Goal: Communication & Community: Answer question/provide support

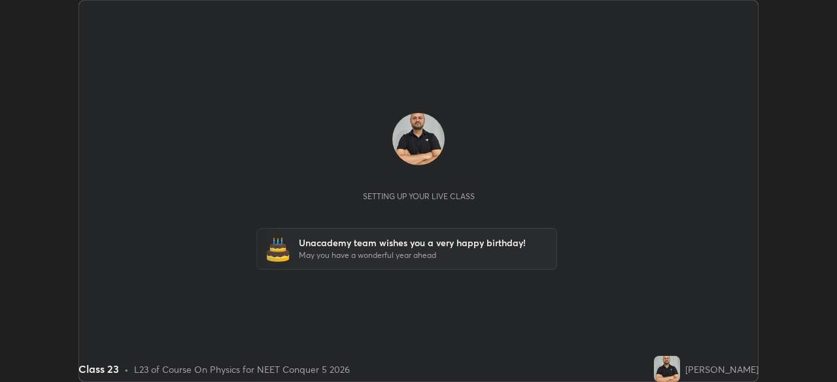
scroll to position [382, 837]
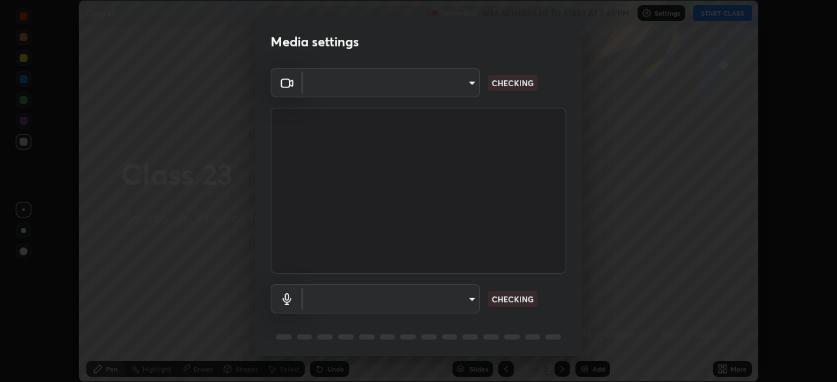
type input "8428e2be8a3e3f13974341e33778a08111258fb38798500ded61d344a6a8a77e"
type input "communications"
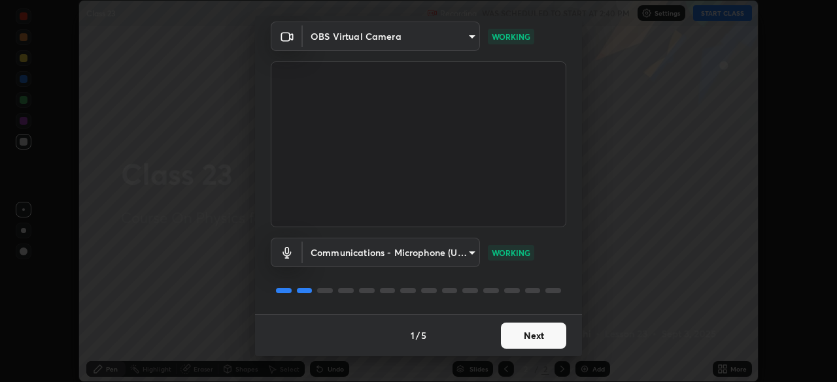
click at [527, 337] on button "Next" at bounding box center [533, 336] width 65 height 26
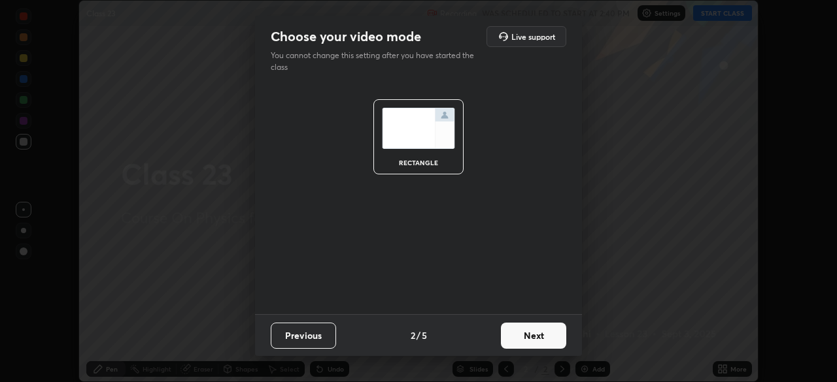
scroll to position [0, 0]
click at [535, 337] on button "Next" at bounding box center [533, 336] width 65 height 26
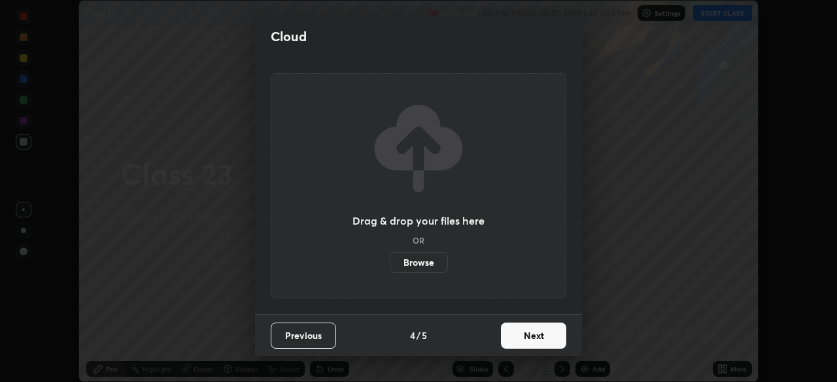
click at [537, 338] on button "Next" at bounding box center [533, 336] width 65 height 26
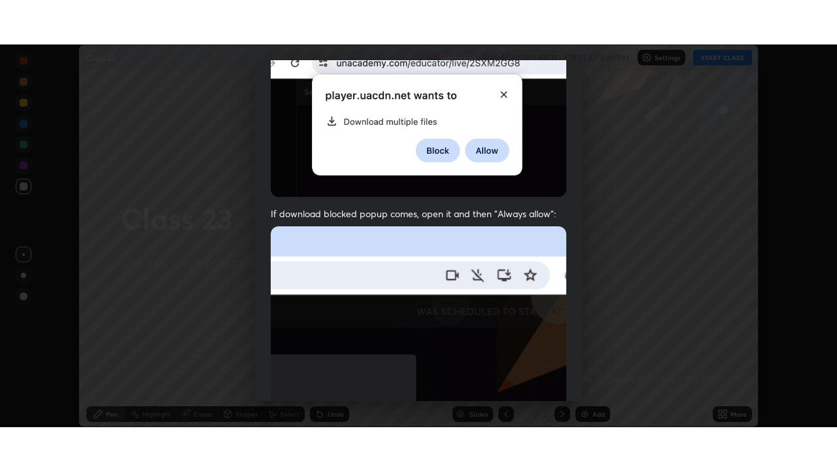
scroll to position [313, 0]
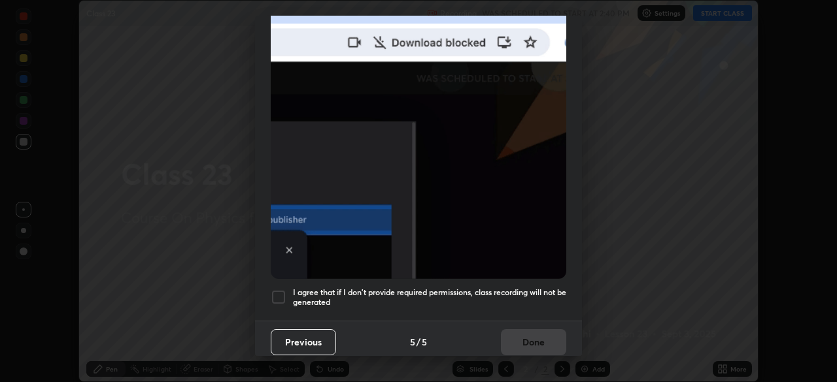
click at [279, 290] on div at bounding box center [279, 298] width 16 height 16
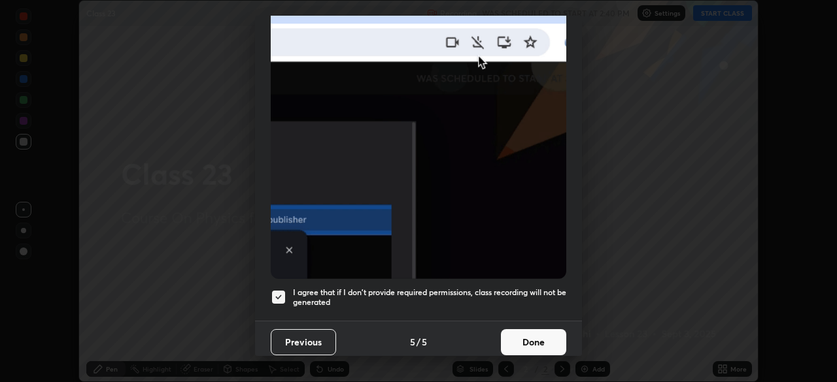
click at [532, 339] on button "Done" at bounding box center [533, 343] width 65 height 26
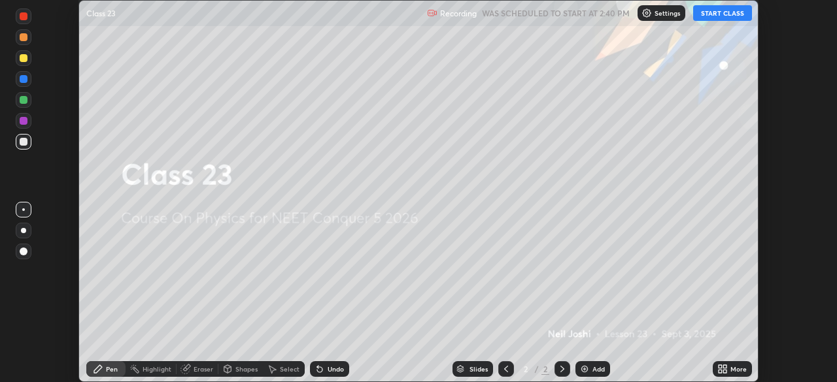
click at [717, 14] on button "START CLASS" at bounding box center [722, 13] width 59 height 16
click at [593, 369] on div "Add" at bounding box center [598, 369] width 12 height 7
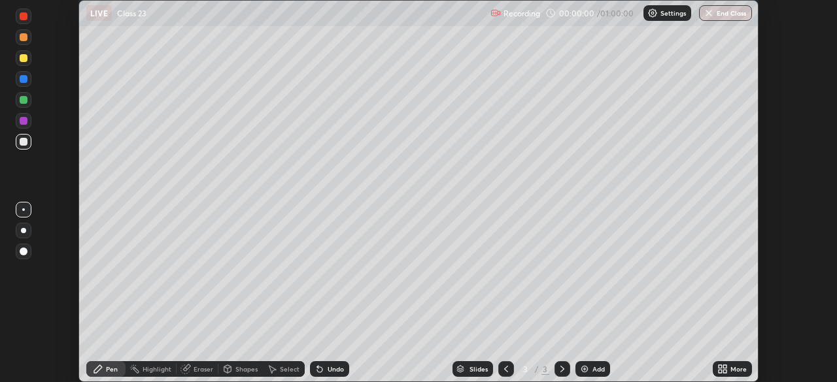
click at [722, 371] on icon at bounding box center [720, 371] width 3 height 3
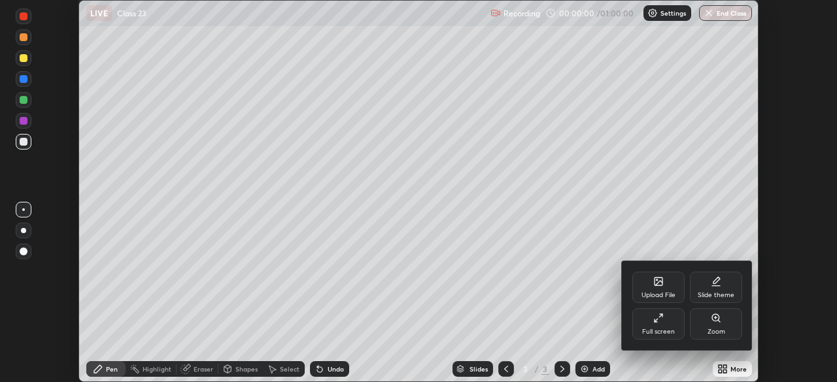
click at [653, 327] on div "Full screen" at bounding box center [658, 324] width 52 height 31
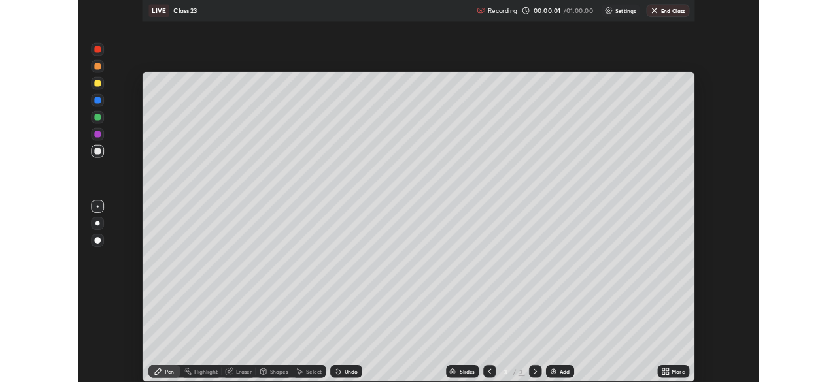
scroll to position [471, 837]
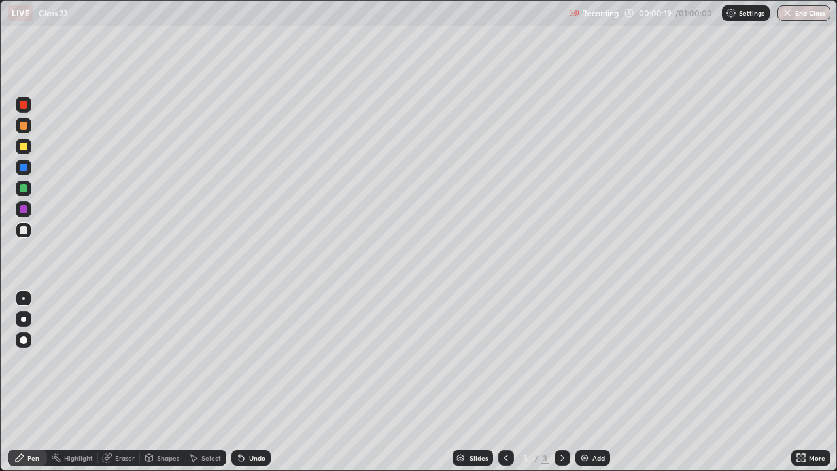
click at [798, 382] on icon at bounding box center [798, 455] width 3 height 3
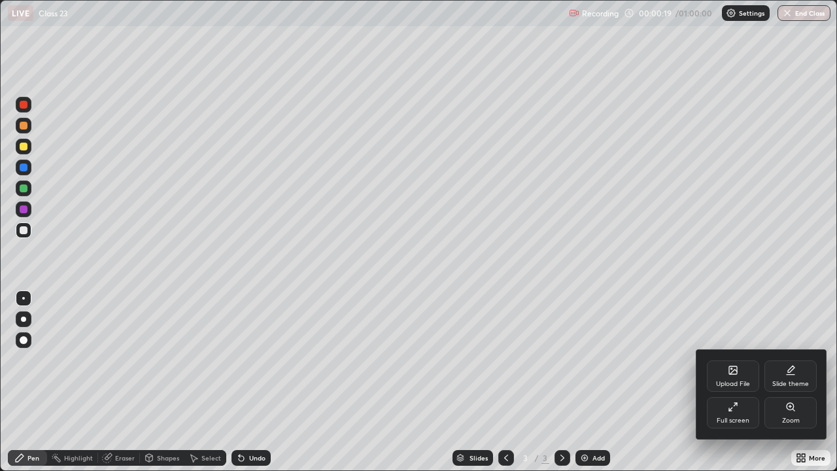
click at [732, 382] on icon at bounding box center [733, 406] width 10 height 10
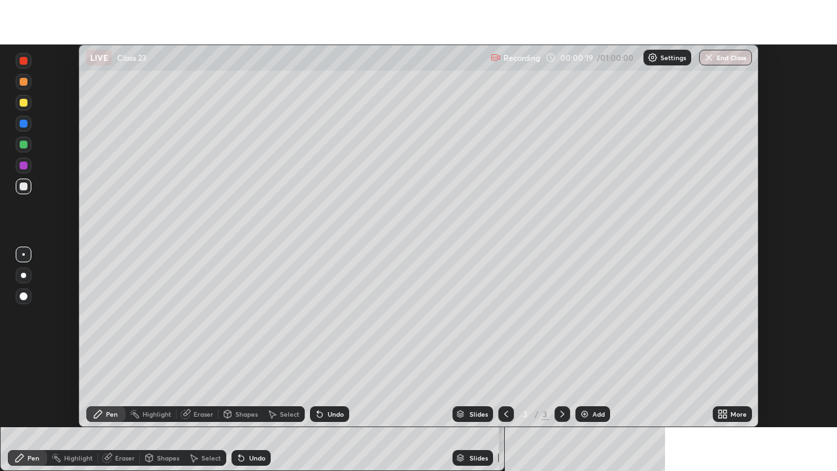
scroll to position [65000, 64546]
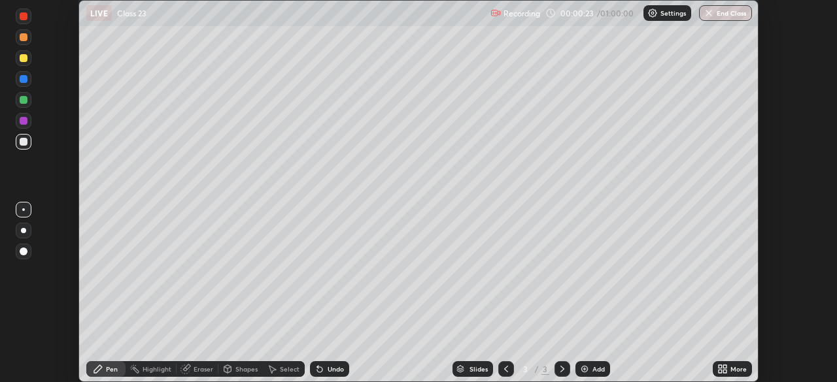
click at [734, 369] on div "More" at bounding box center [738, 369] width 16 height 7
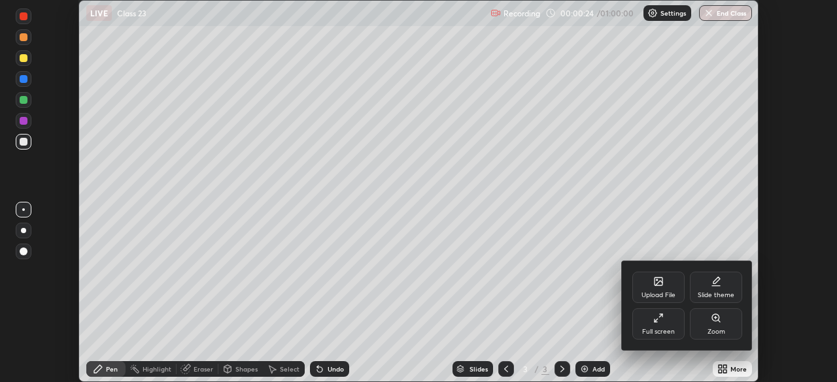
click at [668, 320] on div "Full screen" at bounding box center [658, 324] width 52 height 31
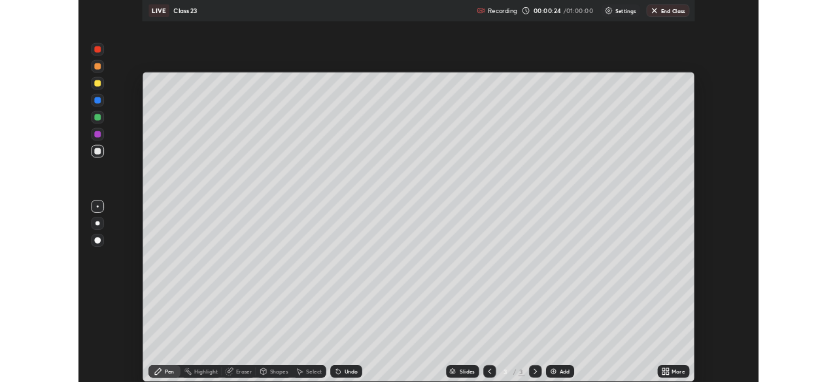
scroll to position [471, 837]
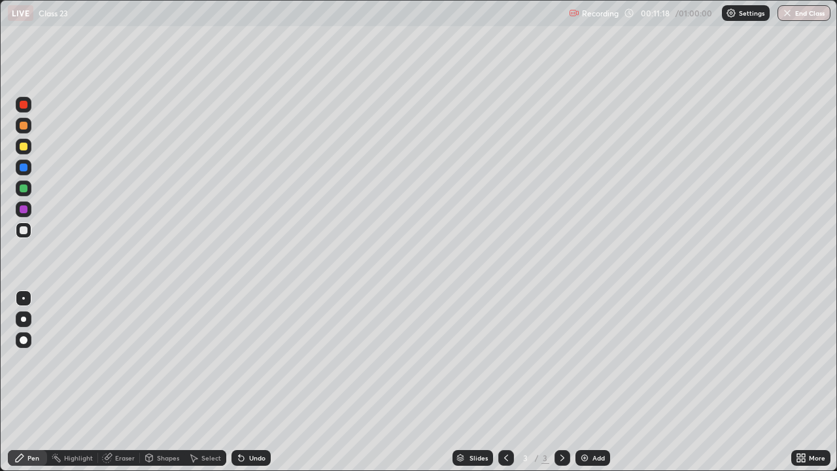
click at [22, 321] on div at bounding box center [23, 318] width 5 height 5
click at [22, 188] on div at bounding box center [24, 188] width 8 height 8
click at [24, 145] on div at bounding box center [24, 147] width 8 height 8
click at [24, 187] on div at bounding box center [24, 188] width 8 height 8
click at [258, 382] on div "Undo" at bounding box center [257, 457] width 16 height 7
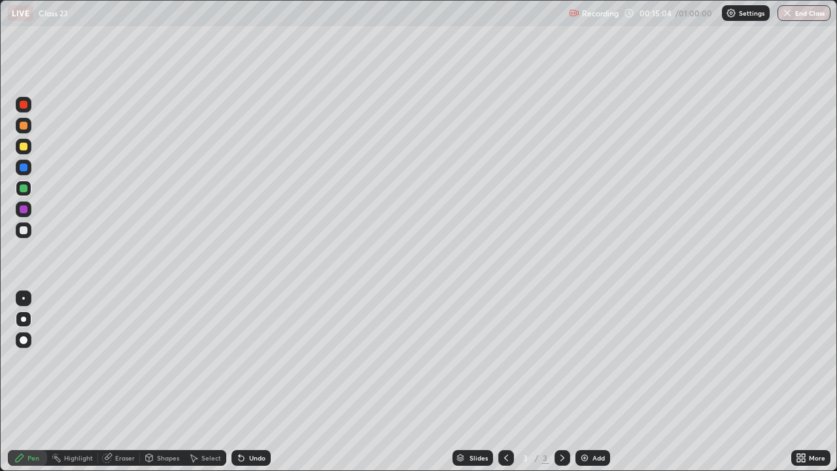
click at [22, 146] on div at bounding box center [24, 147] width 8 height 8
click at [24, 195] on div at bounding box center [24, 188] width 16 height 16
click at [20, 192] on div at bounding box center [24, 188] width 16 height 16
click at [21, 146] on div at bounding box center [24, 147] width 8 height 8
click at [29, 130] on div at bounding box center [24, 126] width 16 height 16
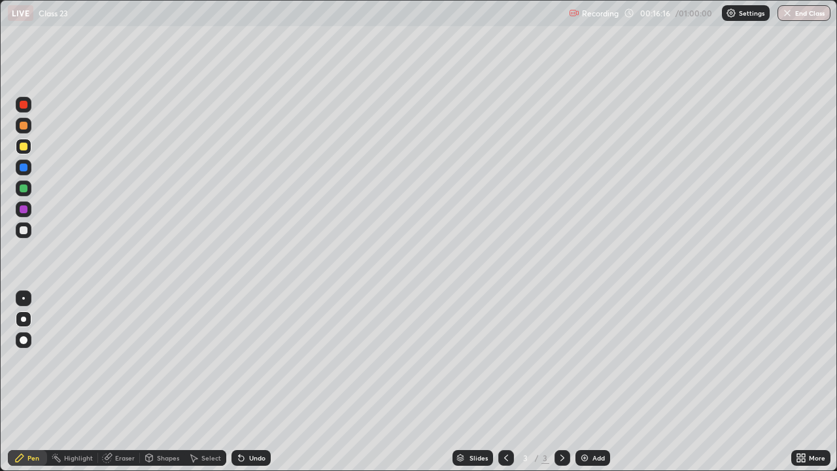
click at [30, 130] on div at bounding box center [24, 126] width 16 height 16
click at [18, 146] on div at bounding box center [24, 147] width 16 height 16
click at [592, 382] on div "Add" at bounding box center [598, 457] width 12 height 7
click at [21, 229] on div at bounding box center [24, 230] width 8 height 8
click at [24, 231] on div at bounding box center [24, 230] width 8 height 8
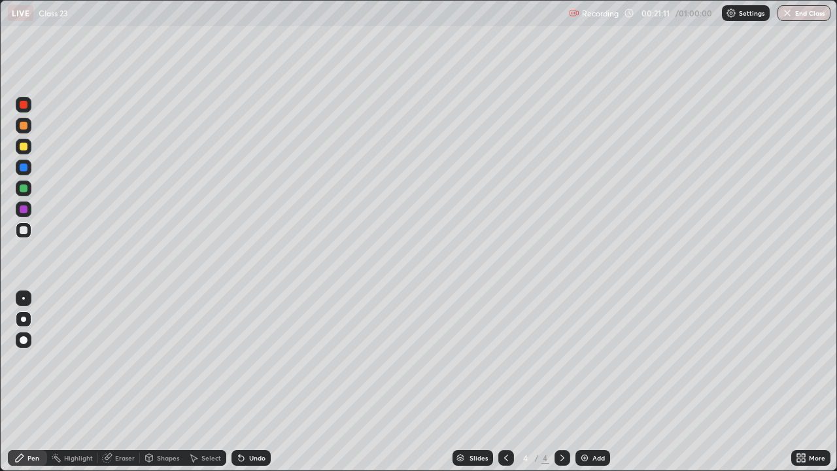
click at [23, 189] on div at bounding box center [24, 188] width 8 height 8
click at [22, 229] on div at bounding box center [24, 230] width 8 height 8
click at [29, 144] on div at bounding box center [24, 147] width 16 height 16
click at [24, 229] on div at bounding box center [24, 230] width 8 height 8
click at [252, 382] on div "Undo" at bounding box center [250, 458] width 39 height 16
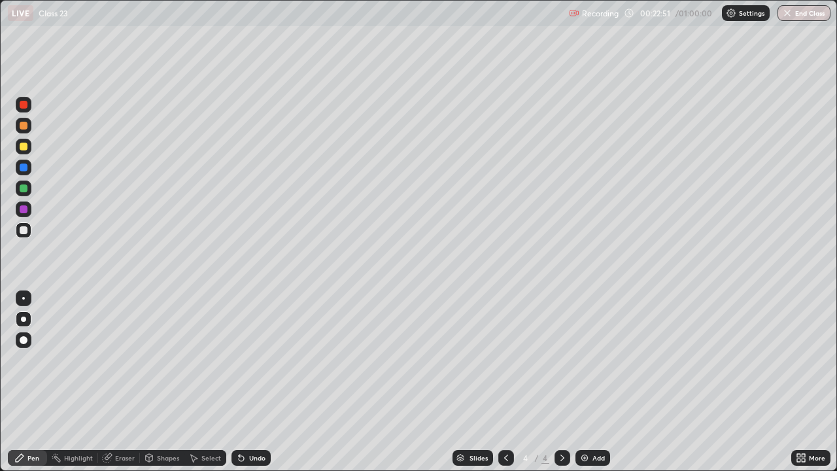
click at [22, 192] on div at bounding box center [24, 188] width 8 height 8
click at [22, 188] on div at bounding box center [24, 188] width 8 height 8
click at [597, 382] on div "Add" at bounding box center [598, 457] width 12 height 7
click at [23, 231] on div at bounding box center [24, 230] width 8 height 8
click at [25, 191] on div at bounding box center [24, 188] width 8 height 8
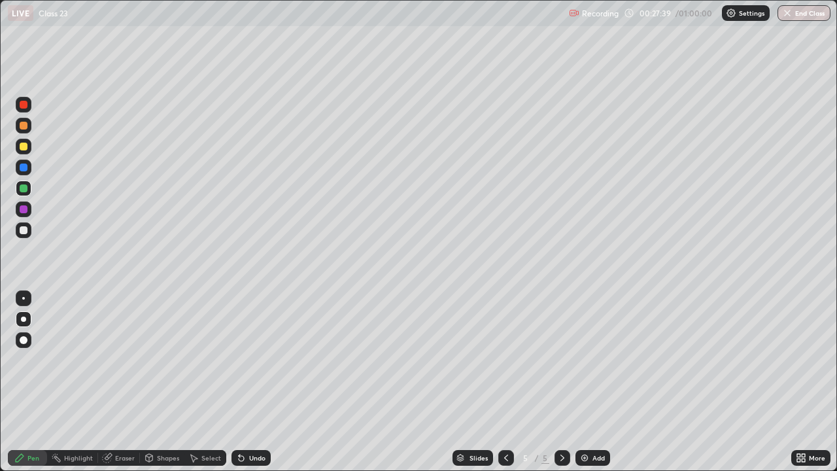
click at [24, 144] on div at bounding box center [24, 147] width 8 height 8
click at [22, 188] on div at bounding box center [24, 188] width 8 height 8
click at [20, 147] on div at bounding box center [24, 147] width 8 height 8
click at [22, 192] on div at bounding box center [24, 188] width 8 height 8
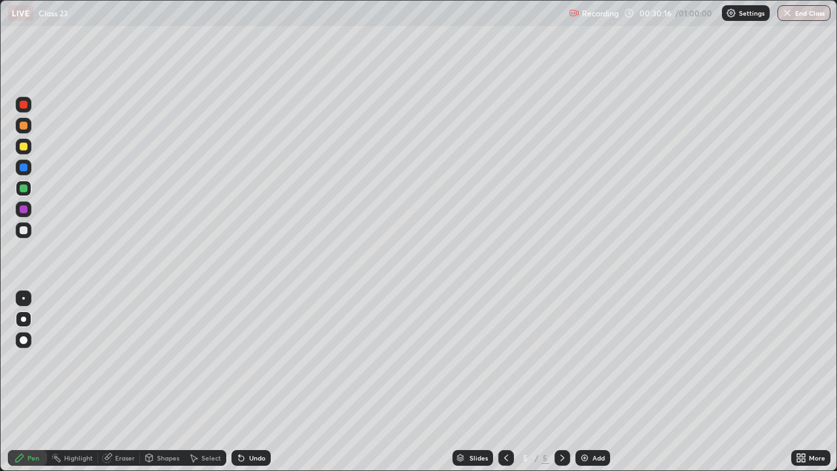
click at [20, 231] on div at bounding box center [24, 230] width 8 height 8
click at [248, 382] on div "Undo" at bounding box center [250, 458] width 39 height 16
click at [250, 382] on div "Undo" at bounding box center [257, 457] width 16 height 7
click at [251, 382] on div "Undo" at bounding box center [250, 458] width 39 height 16
click at [252, 382] on div "Undo" at bounding box center [257, 457] width 16 height 7
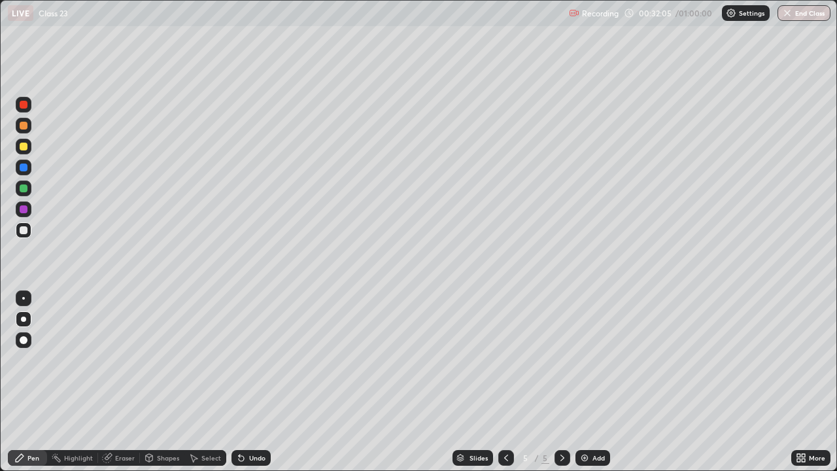
click at [22, 209] on div at bounding box center [24, 209] width 8 height 8
click at [20, 144] on div at bounding box center [24, 147] width 8 height 8
click at [593, 382] on div "Add" at bounding box center [598, 457] width 12 height 7
click at [22, 166] on div at bounding box center [24, 167] width 8 height 8
click at [24, 166] on div at bounding box center [24, 167] width 8 height 8
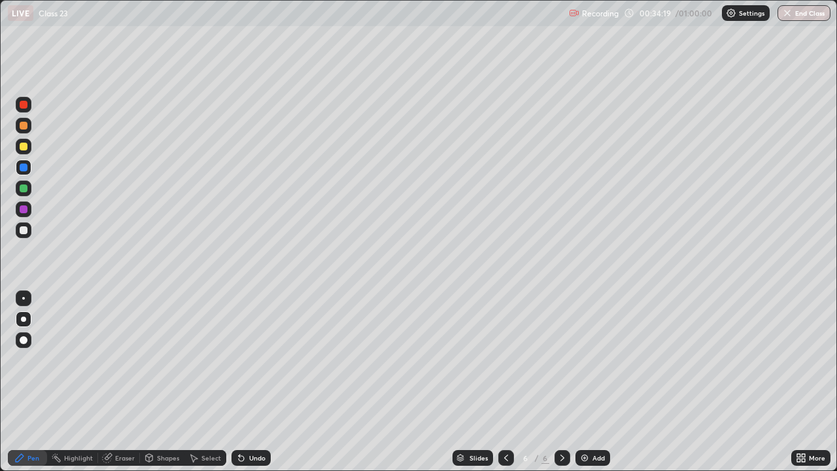
click at [24, 175] on div at bounding box center [24, 168] width 16 height 16
click at [26, 168] on div at bounding box center [24, 167] width 8 height 8
click at [23, 107] on div at bounding box center [24, 105] width 8 height 8
click at [26, 107] on div at bounding box center [24, 105] width 8 height 8
click at [22, 228] on div at bounding box center [24, 230] width 8 height 8
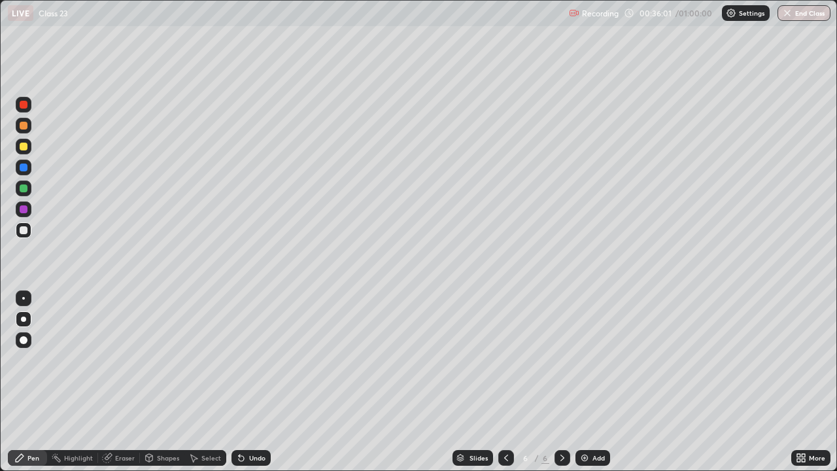
click at [24, 227] on div at bounding box center [24, 230] width 8 height 8
click at [245, 382] on div "Undo" at bounding box center [250, 458] width 39 height 16
click at [249, 382] on div "Undo" at bounding box center [257, 457] width 16 height 7
click at [25, 103] on div at bounding box center [24, 105] width 8 height 8
click at [25, 188] on div at bounding box center [24, 188] width 8 height 8
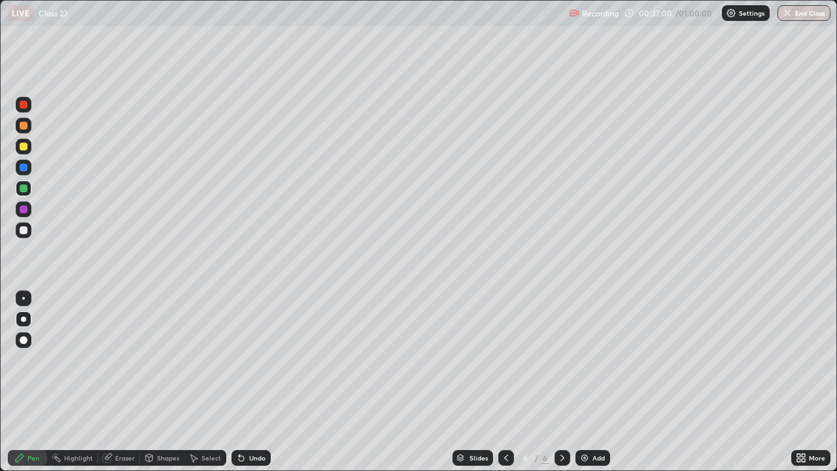
click at [24, 147] on div at bounding box center [24, 147] width 8 height 8
click at [28, 233] on div at bounding box center [24, 230] width 16 height 16
click at [26, 232] on div at bounding box center [24, 230] width 8 height 8
click at [245, 382] on div "Undo" at bounding box center [250, 458] width 39 height 16
click at [248, 382] on div "Undo" at bounding box center [250, 458] width 39 height 16
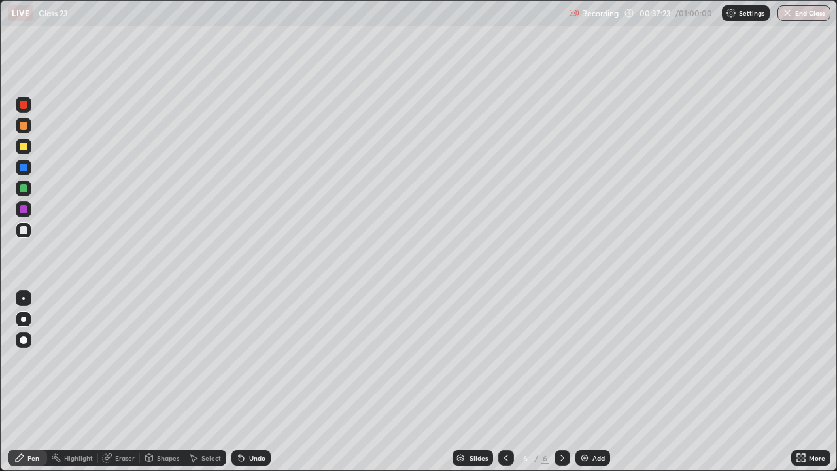
click at [250, 382] on div "Undo" at bounding box center [250, 458] width 39 height 16
click at [254, 382] on div "Undo" at bounding box center [257, 457] width 16 height 7
click at [253, 382] on div "Undo" at bounding box center [257, 457] width 16 height 7
click at [254, 382] on div "Undo" at bounding box center [250, 458] width 39 height 16
click at [585, 382] on img at bounding box center [584, 457] width 10 height 10
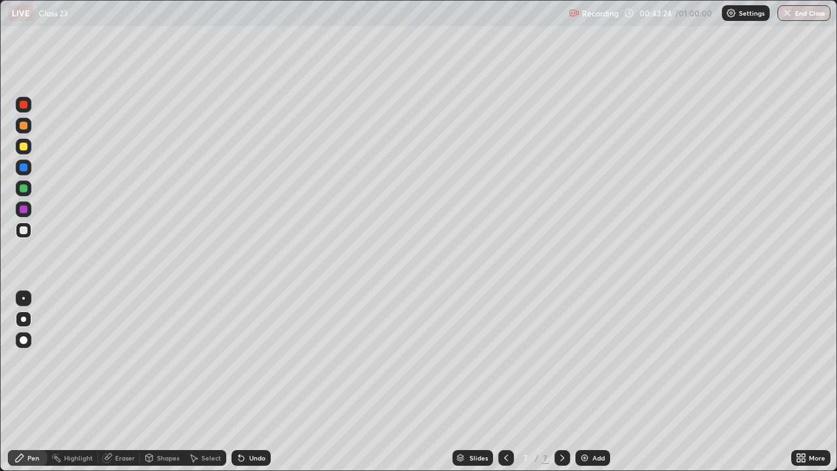
click at [22, 207] on div at bounding box center [24, 209] width 8 height 8
click at [262, 382] on div "Undo" at bounding box center [257, 457] width 16 height 7
click at [256, 382] on div "Undo" at bounding box center [257, 457] width 16 height 7
click at [18, 108] on div at bounding box center [24, 105] width 16 height 16
click at [20, 103] on div at bounding box center [24, 105] width 8 height 8
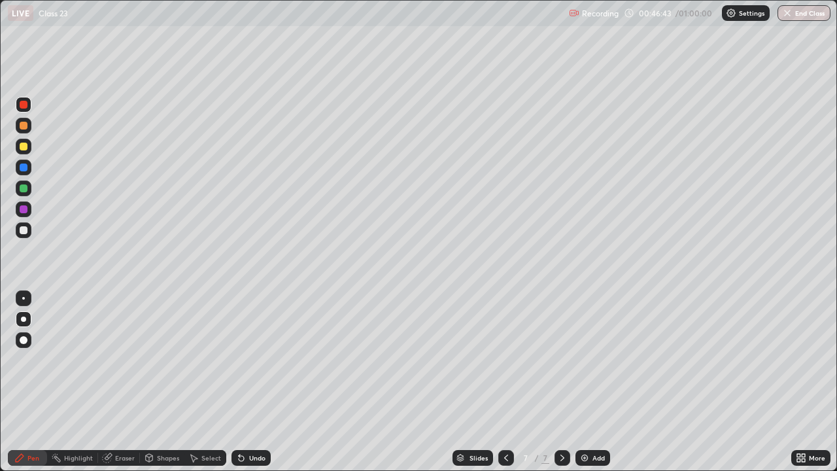
click at [22, 146] on div at bounding box center [24, 147] width 8 height 8
click at [590, 382] on div "Add" at bounding box center [592, 458] width 35 height 16
click at [24, 226] on div at bounding box center [24, 230] width 8 height 8
click at [24, 228] on div at bounding box center [24, 230] width 8 height 8
click at [20, 192] on div at bounding box center [24, 188] width 16 height 16
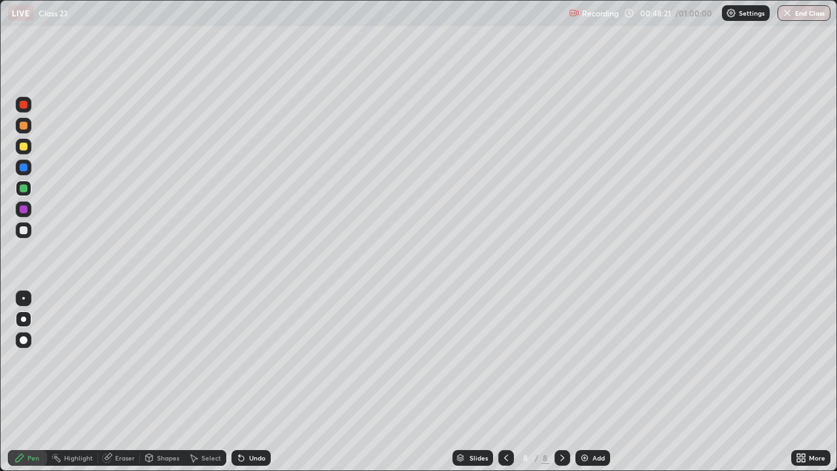
click at [24, 148] on div at bounding box center [24, 147] width 8 height 8
click at [24, 144] on div at bounding box center [24, 147] width 8 height 8
click at [595, 382] on div "Add" at bounding box center [598, 457] width 12 height 7
click at [26, 231] on div at bounding box center [24, 230] width 8 height 8
click at [24, 124] on div at bounding box center [24, 126] width 8 height 8
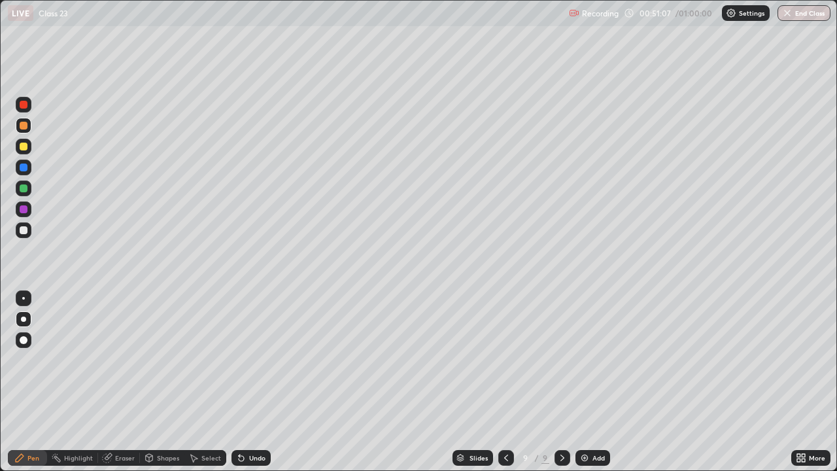
click at [26, 119] on div at bounding box center [24, 126] width 16 height 16
click at [24, 104] on div at bounding box center [24, 105] width 8 height 8
click at [20, 232] on div at bounding box center [24, 230] width 8 height 8
click at [26, 105] on div at bounding box center [24, 105] width 8 height 8
click at [23, 105] on div at bounding box center [24, 105] width 8 height 8
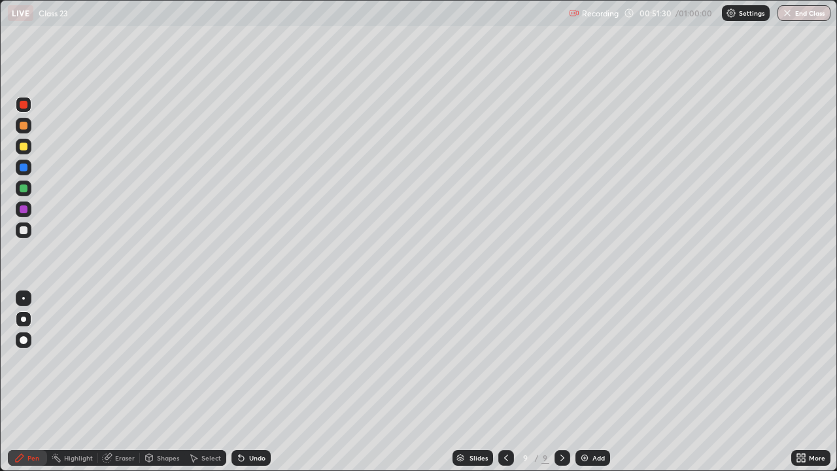
click at [17, 145] on div at bounding box center [24, 147] width 16 height 16
click at [19, 145] on div at bounding box center [24, 147] width 16 height 16
click at [590, 382] on div "Add" at bounding box center [592, 458] width 35 height 16
click at [261, 382] on div "Undo" at bounding box center [257, 457] width 16 height 7
click at [255, 382] on div "Undo" at bounding box center [257, 457] width 16 height 7
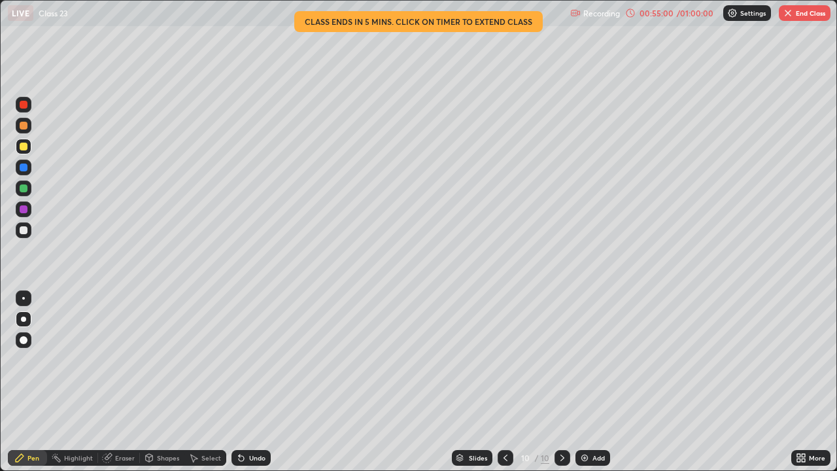
click at [22, 209] on div at bounding box center [24, 209] width 8 height 8
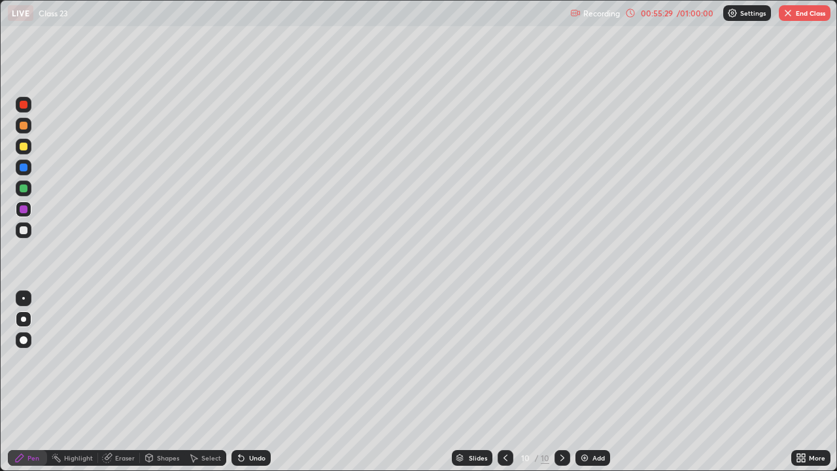
click at [24, 144] on div at bounding box center [24, 147] width 8 height 8
click at [22, 143] on div at bounding box center [24, 147] width 8 height 8
click at [253, 382] on div "Undo" at bounding box center [250, 458] width 39 height 16
click at [264, 382] on div "Undo" at bounding box center [250, 458] width 39 height 16
click at [254, 382] on div "Undo" at bounding box center [250, 458] width 39 height 16
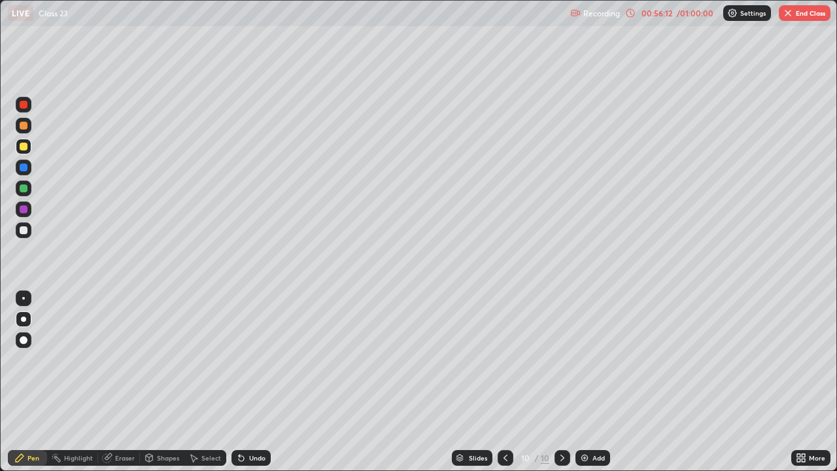
click at [24, 189] on div at bounding box center [24, 188] width 8 height 8
click at [20, 184] on div at bounding box center [24, 188] width 16 height 16
click at [18, 146] on div at bounding box center [24, 147] width 16 height 16
click at [596, 382] on div "Add" at bounding box center [592, 458] width 35 height 16
click at [24, 169] on div at bounding box center [24, 167] width 8 height 8
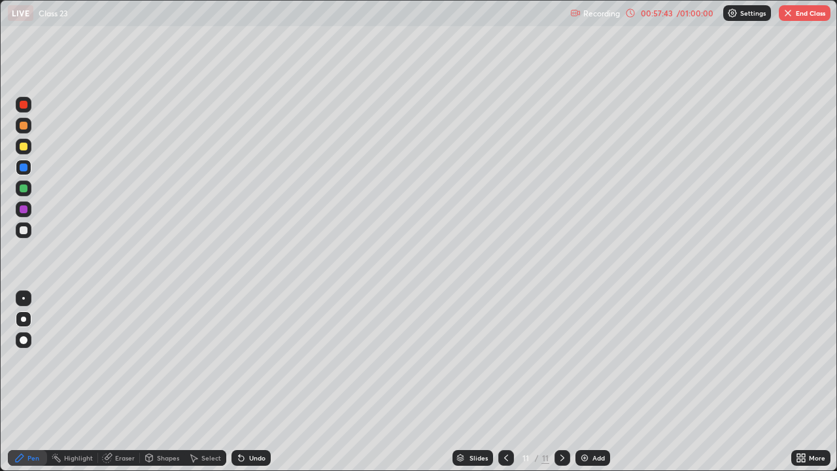
click at [24, 167] on div at bounding box center [24, 167] width 8 height 8
click at [21, 188] on div at bounding box center [24, 188] width 8 height 8
click at [20, 188] on div at bounding box center [24, 188] width 8 height 8
click at [18, 148] on div at bounding box center [24, 147] width 16 height 16
click at [22, 146] on div at bounding box center [24, 147] width 8 height 8
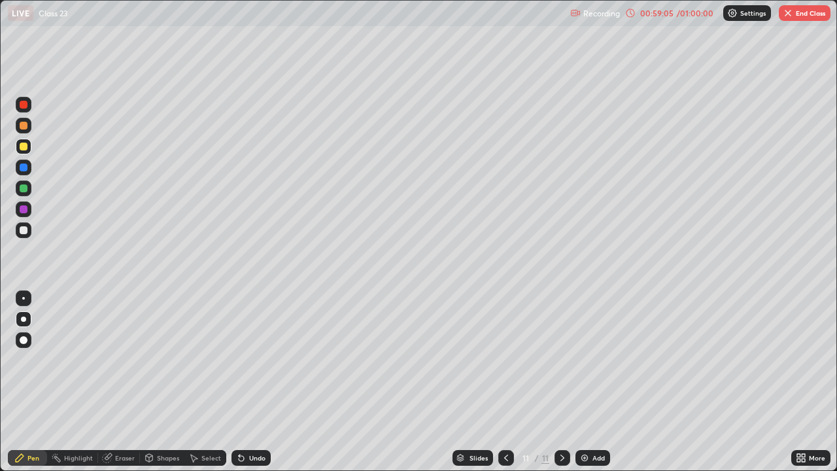
click at [663, 16] on div "00:59:05" at bounding box center [656, 13] width 37 height 8
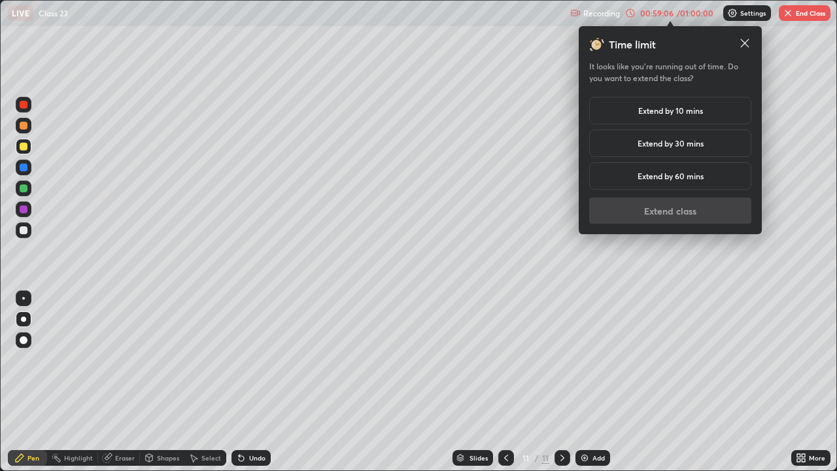
click at [681, 113] on h5 "Extend by 10 mins" at bounding box center [670, 111] width 65 height 12
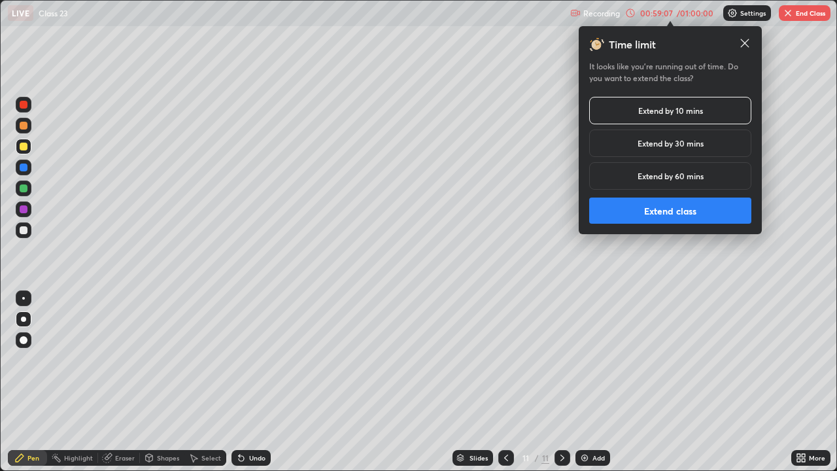
click at [646, 212] on button "Extend class" at bounding box center [670, 210] width 162 height 26
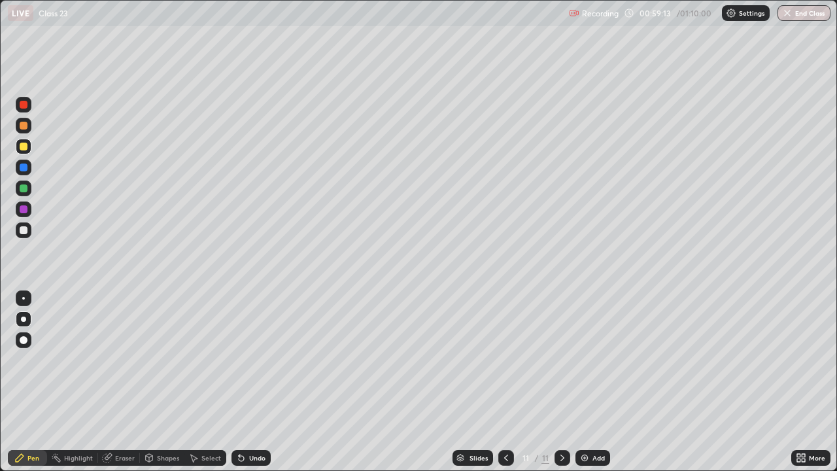
click at [22, 188] on div at bounding box center [24, 188] width 8 height 8
click at [24, 192] on div at bounding box center [24, 188] width 8 height 8
click at [25, 146] on div at bounding box center [24, 147] width 8 height 8
click at [22, 182] on div at bounding box center [24, 188] width 16 height 16
click at [24, 225] on div at bounding box center [24, 230] width 16 height 16
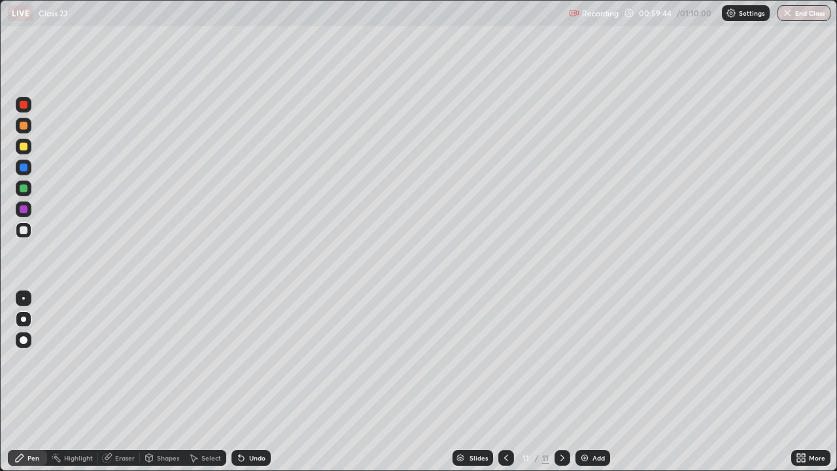
click at [251, 382] on div "Undo" at bounding box center [257, 457] width 16 height 7
click at [252, 382] on div "Undo" at bounding box center [250, 458] width 39 height 16
click at [27, 139] on div at bounding box center [24, 147] width 16 height 16
click at [25, 141] on div at bounding box center [24, 147] width 16 height 16
click at [603, 382] on div "Add" at bounding box center [592, 458] width 35 height 16
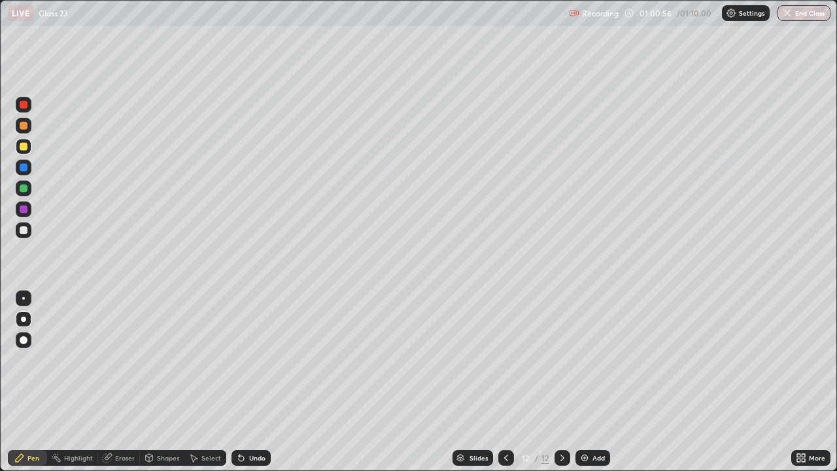
click at [499, 382] on div at bounding box center [506, 458] width 16 height 16
click at [22, 146] on div at bounding box center [24, 147] width 8 height 8
click at [64, 382] on div "Highlight" at bounding box center [78, 457] width 29 height 7
click at [29, 382] on div "Pen" at bounding box center [33, 457] width 12 height 7
click at [561, 382] on icon at bounding box center [562, 457] width 10 height 10
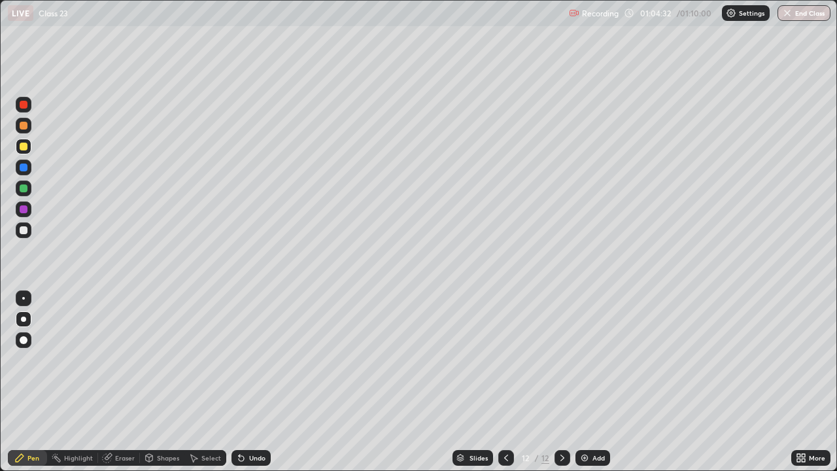
click at [20, 167] on div at bounding box center [24, 167] width 8 height 8
click at [21, 187] on div at bounding box center [24, 188] width 8 height 8
click at [249, 382] on div "Undo" at bounding box center [257, 457] width 16 height 7
click at [246, 382] on div "Undo" at bounding box center [250, 458] width 39 height 16
click at [24, 229] on div at bounding box center [24, 230] width 8 height 8
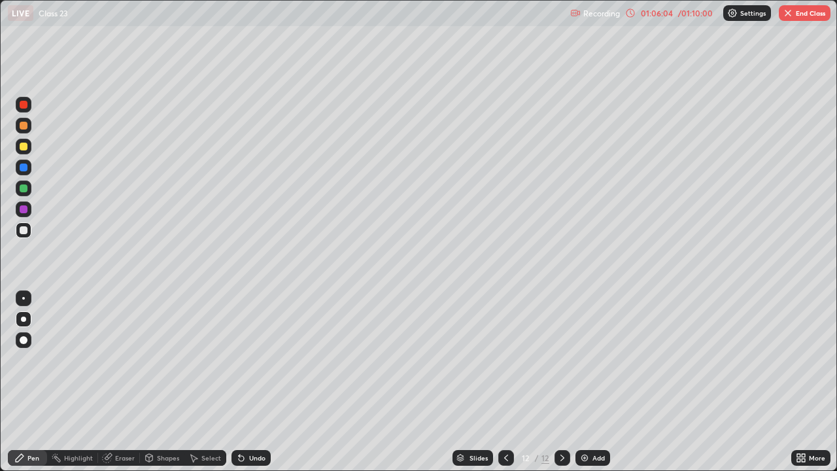
click at [24, 209] on div at bounding box center [24, 209] width 8 height 8
click at [24, 230] on div at bounding box center [24, 230] width 8 height 8
click at [22, 107] on div at bounding box center [24, 105] width 8 height 8
click at [27, 147] on div at bounding box center [24, 147] width 8 height 8
click at [27, 144] on div at bounding box center [24, 147] width 8 height 8
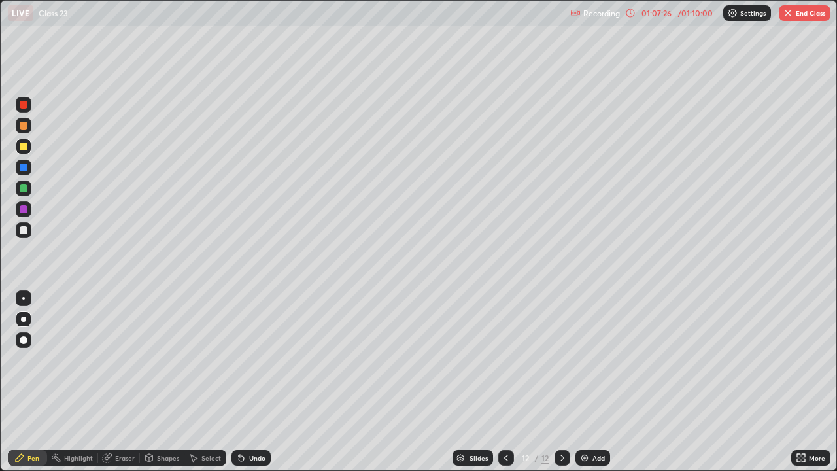
click at [24, 122] on div at bounding box center [24, 126] width 8 height 8
click at [20, 102] on div at bounding box center [24, 105] width 8 height 8
click at [129, 382] on div "Eraser" at bounding box center [125, 457] width 20 height 7
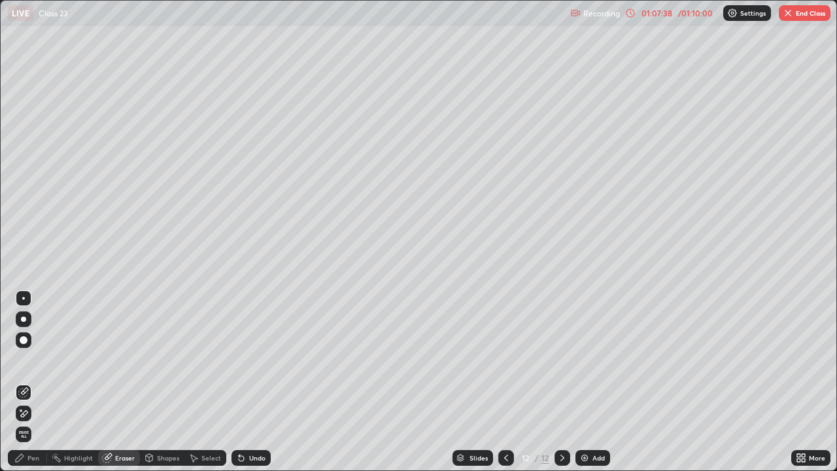
click at [33, 382] on div "Pen" at bounding box center [33, 457] width 12 height 7
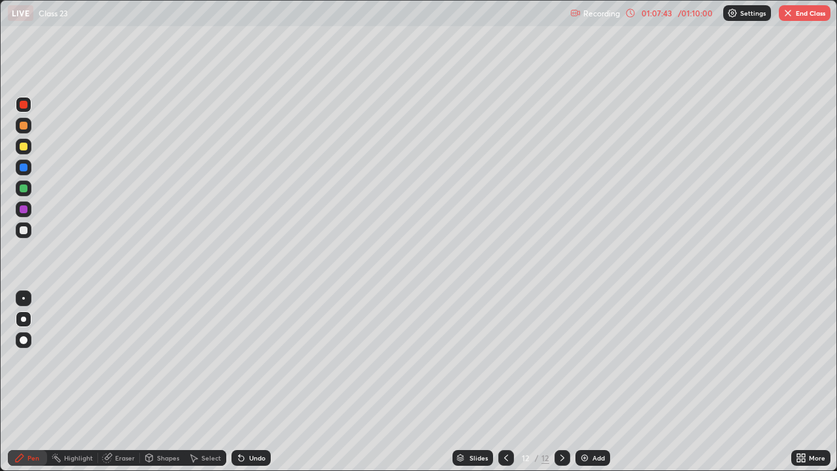
click at [72, 382] on div "Highlight" at bounding box center [72, 458] width 51 height 16
click at [503, 382] on icon at bounding box center [506, 457] width 10 height 10
click at [561, 382] on icon at bounding box center [562, 457] width 10 height 10
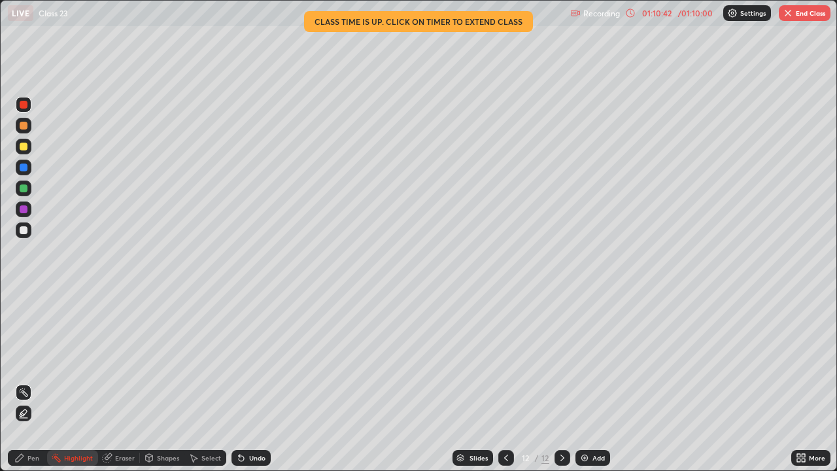
click at [803, 16] on button "End Class" at bounding box center [805, 13] width 52 height 16
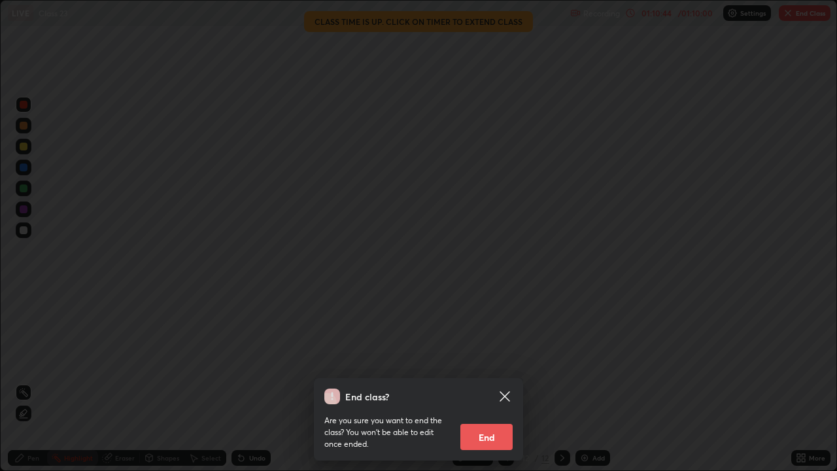
click at [483, 382] on button "End" at bounding box center [486, 437] width 52 height 26
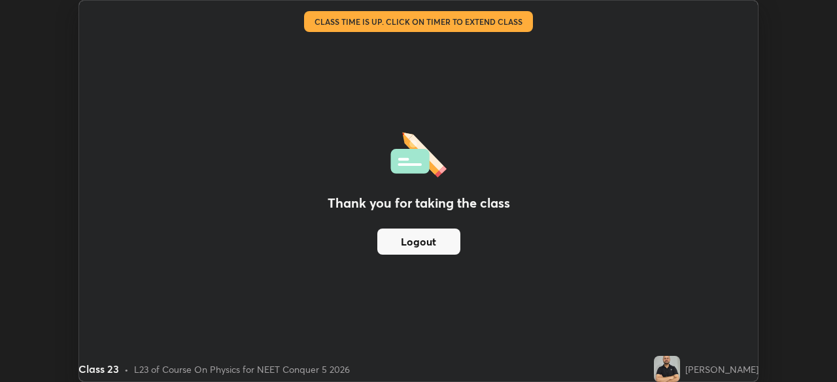
scroll to position [65000, 64546]
